Goal: Navigation & Orientation: Understand site structure

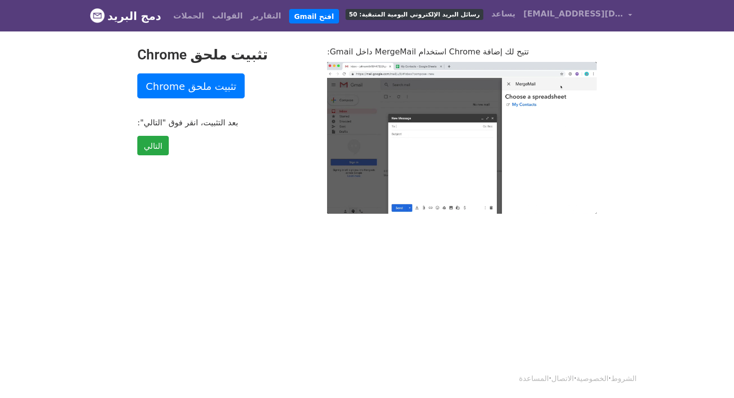
click at [263, 109] on div "تثبيت ملحق Chrome تثبيت ملحق Chrome بعد التثبيت، انقر فوق "التالي": التالي" at bounding box center [225, 129] width 190 height 167
click at [212, 18] on font "القوالب" at bounding box center [227, 15] width 30 height 9
type input "34.27"
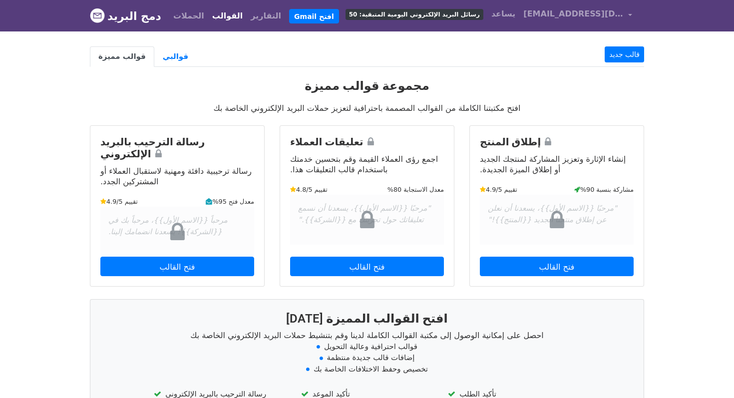
click at [451, 14] on font "رسائل البريد الإلكتروني اليومية المتبقية: 50" at bounding box center [414, 14] width 131 height 7
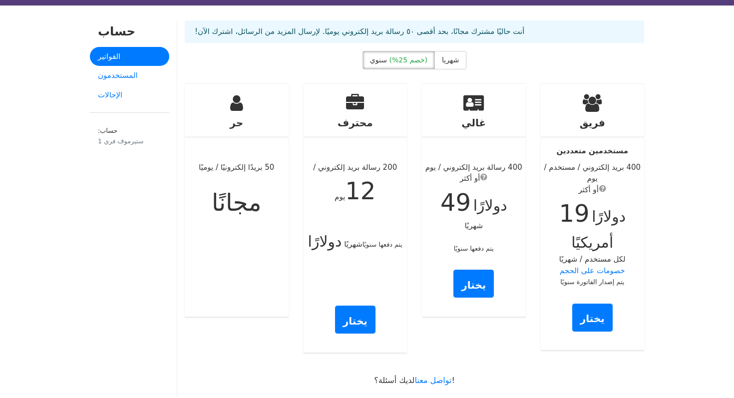
scroll to position [25, 0]
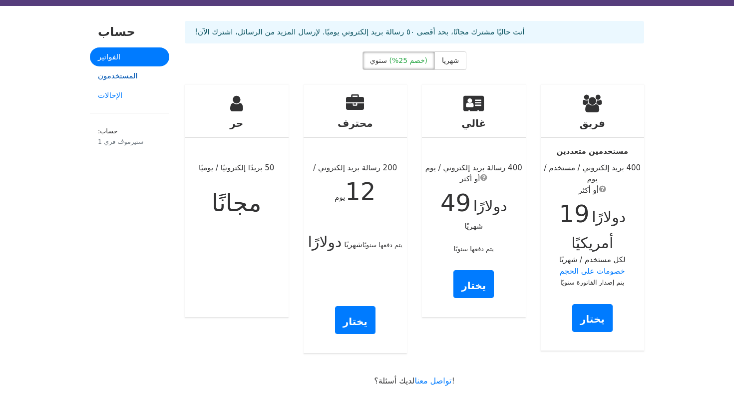
click at [122, 79] on font "المستخدمون" at bounding box center [118, 75] width 40 height 9
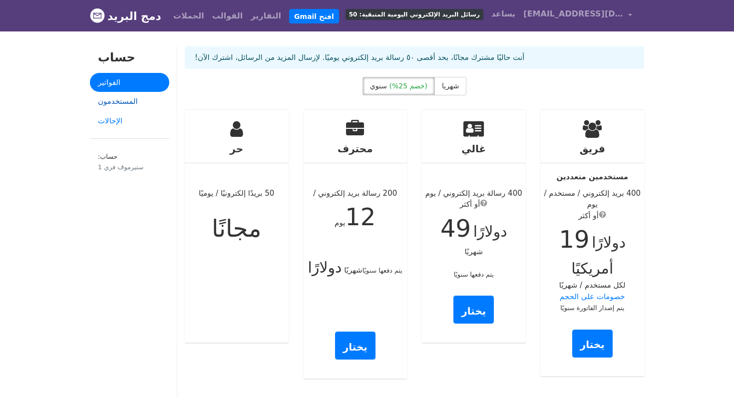
click at [125, 102] on font "المستخدمون" at bounding box center [118, 101] width 40 height 9
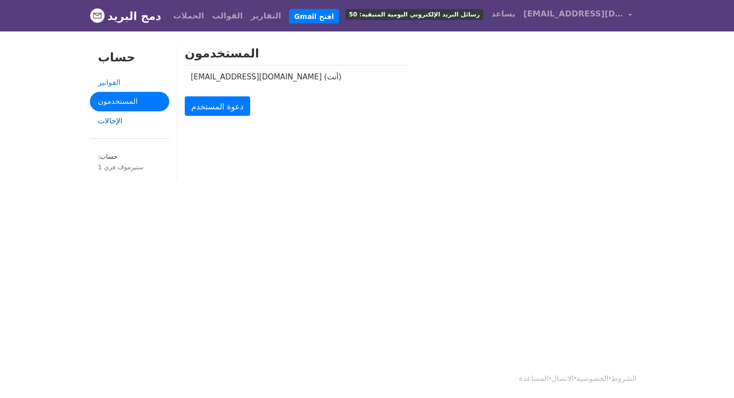
click at [111, 121] on font "الإحالات" at bounding box center [110, 120] width 24 height 9
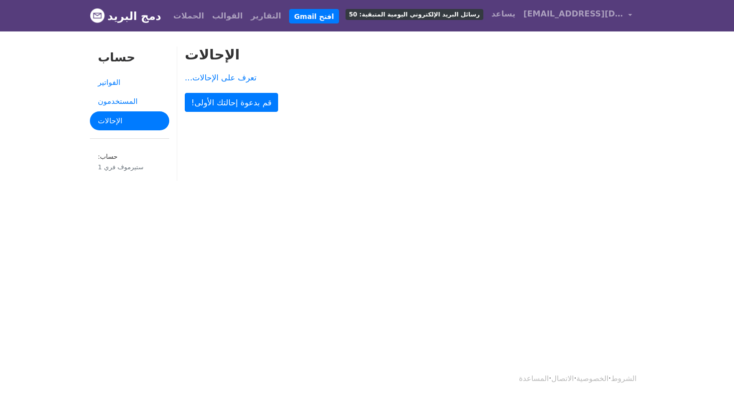
click at [120, 167] on font "ستيرموف فري 1" at bounding box center [120, 166] width 45 height 7
click at [624, 17] on link "[EMAIL_ADDRESS][DOMAIN_NAME]" at bounding box center [577, 15] width 117 height 23
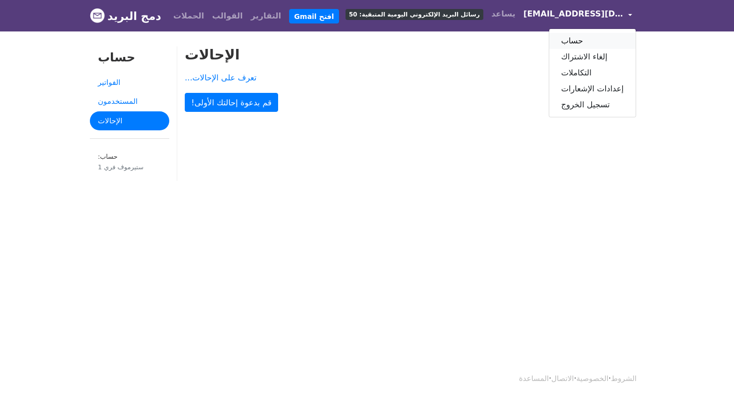
click at [583, 45] on font "حساب" at bounding box center [572, 40] width 22 height 9
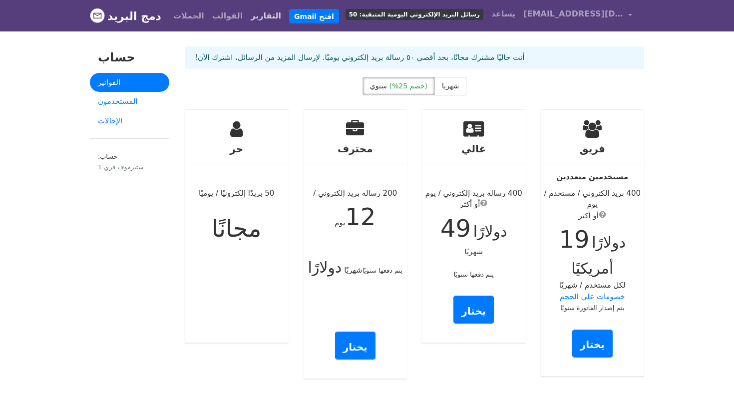
click at [247, 17] on link "التقارير" at bounding box center [266, 16] width 38 height 20
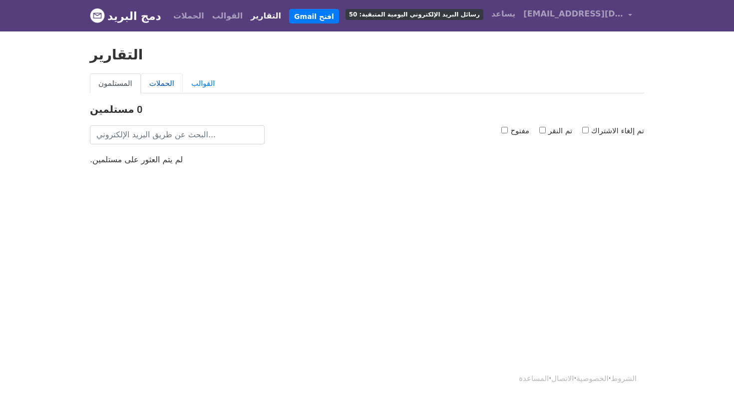
click at [155, 81] on font "الحملات" at bounding box center [161, 83] width 25 height 9
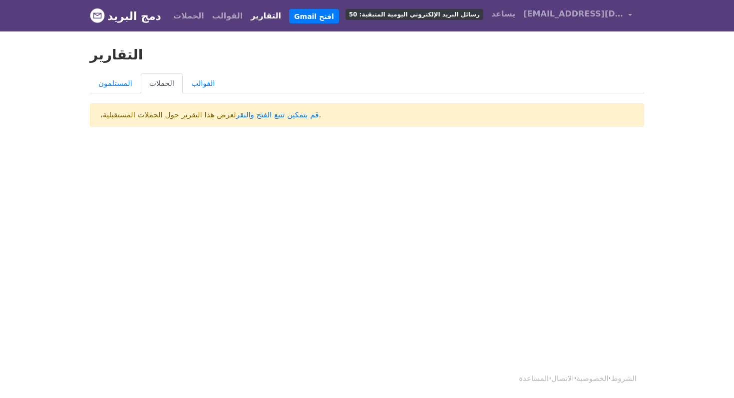
click at [130, 21] on font "دمج البريد" at bounding box center [134, 16] width 54 height 12
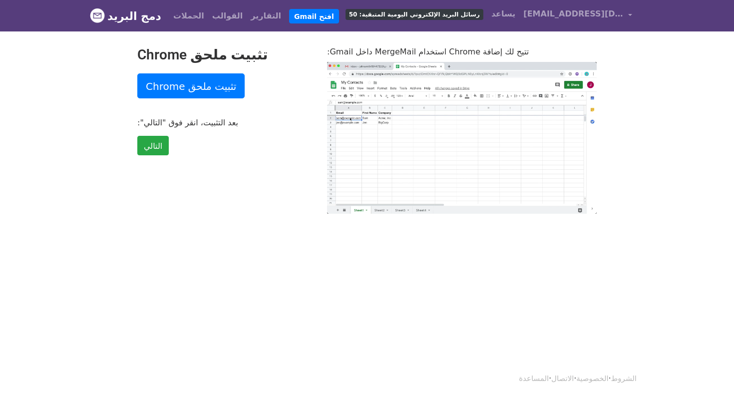
type input "2.61"
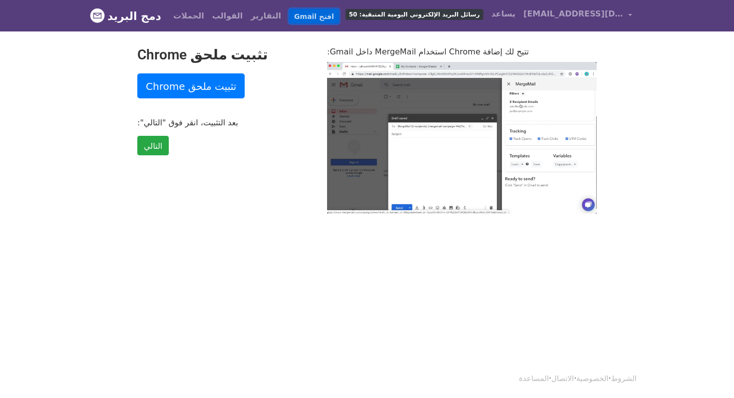
click at [294, 14] on font "افتح Gmail" at bounding box center [314, 16] width 40 height 8
type input "7.68"
